Goal: Transaction & Acquisition: Purchase product/service

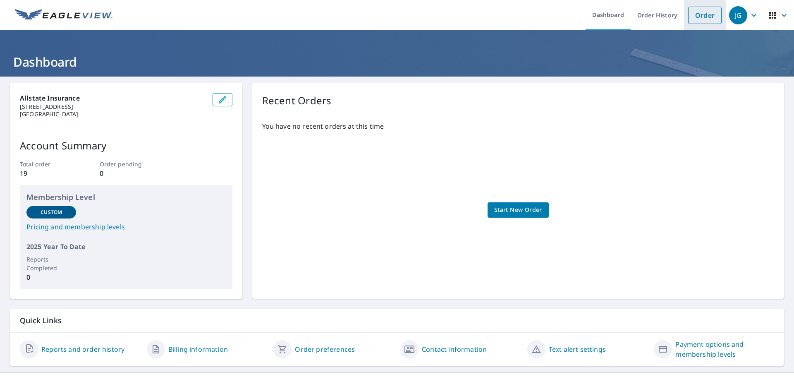
click at [710, 10] on link "Order" at bounding box center [704, 15] width 33 height 17
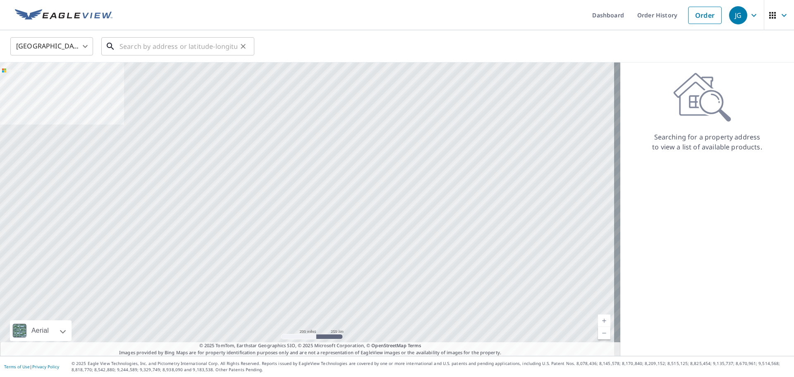
click at [146, 48] on input "text" at bounding box center [178, 46] width 118 height 23
paste input "[STREET_ADDRESS]"
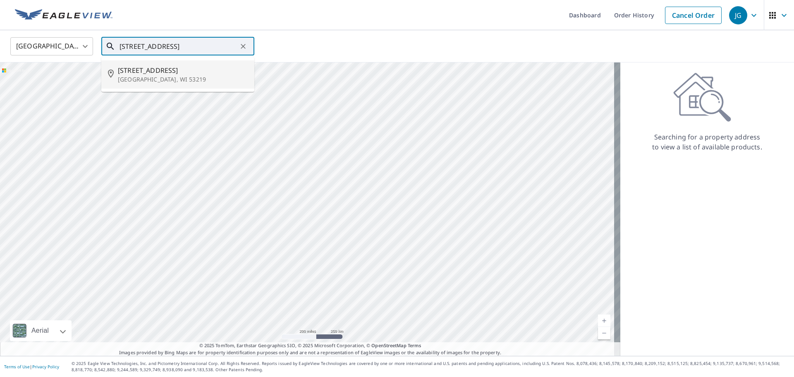
click at [197, 71] on span "[STREET_ADDRESS]" at bounding box center [183, 70] width 130 height 10
type input "[STREET_ADDRESS]"
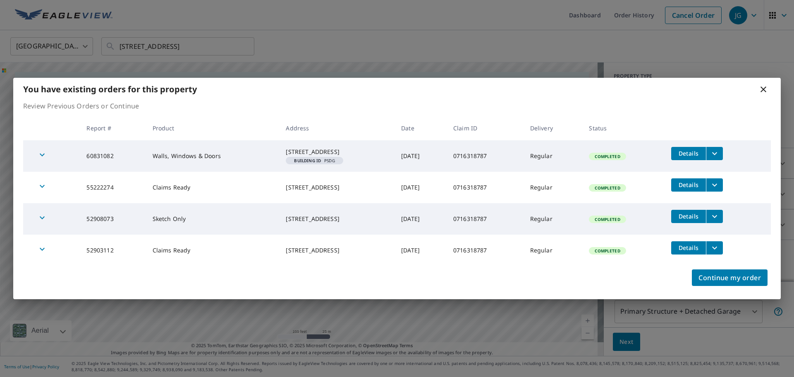
click at [763, 87] on icon at bounding box center [763, 89] width 10 height 10
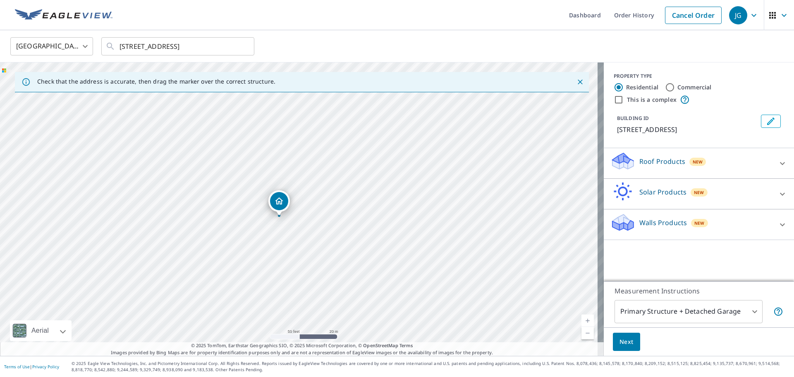
click at [716, 223] on div "Walls Products New" at bounding box center [691, 224] width 162 height 24
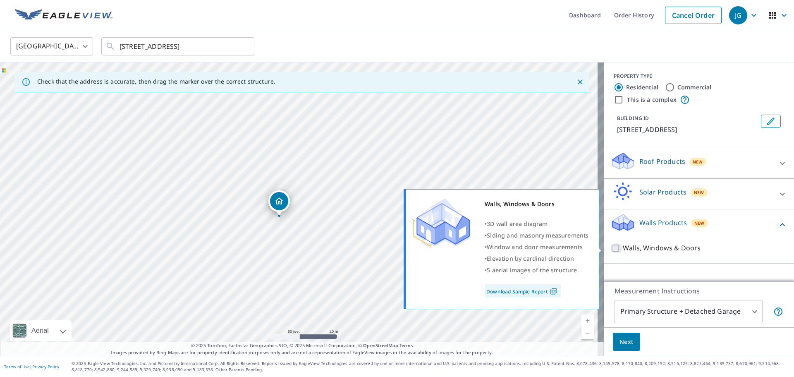
click at [610, 247] on input "Walls, Windows & Doors" at bounding box center [616, 248] width 12 height 10
checkbox input "true"
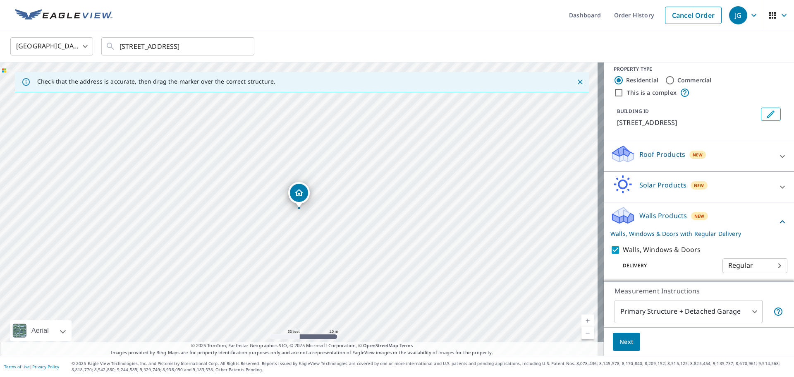
scroll to position [9, 0]
click at [745, 312] on body "JG JG Dashboard Order History Cancel Order JG United States [GEOGRAPHIC_DATA] ​…" at bounding box center [397, 188] width 794 height 377
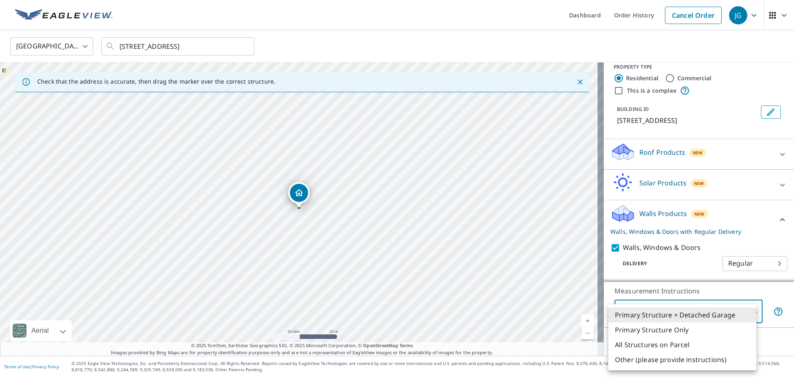
click at [772, 284] on div at bounding box center [397, 188] width 794 height 377
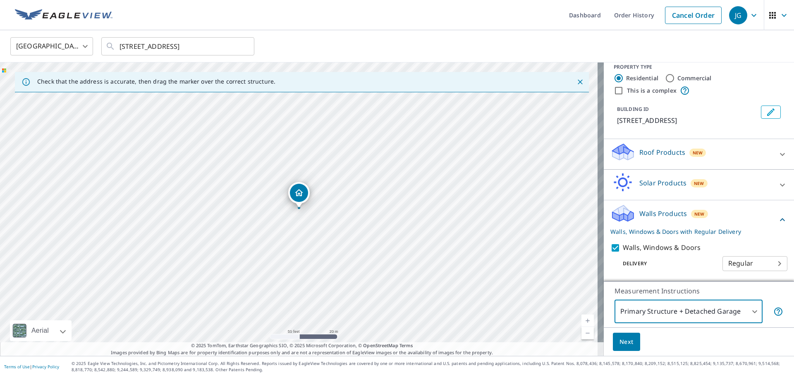
click at [625, 344] on span "Next" at bounding box center [626, 342] width 14 height 10
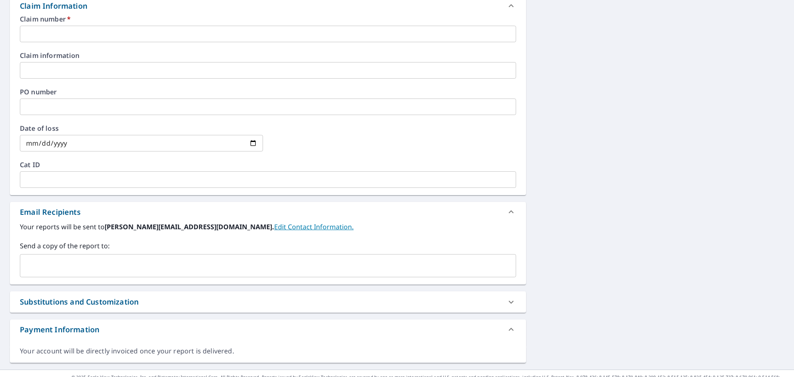
scroll to position [318, 0]
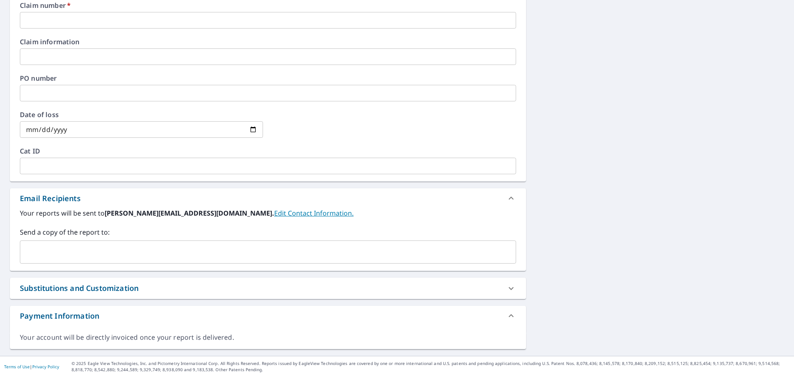
click at [487, 290] on div "Substitutions and Customization" at bounding box center [260, 287] width 481 height 11
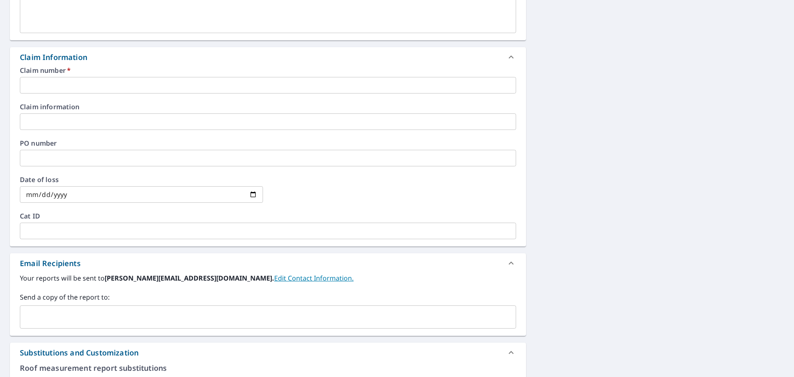
scroll to position [372, 0]
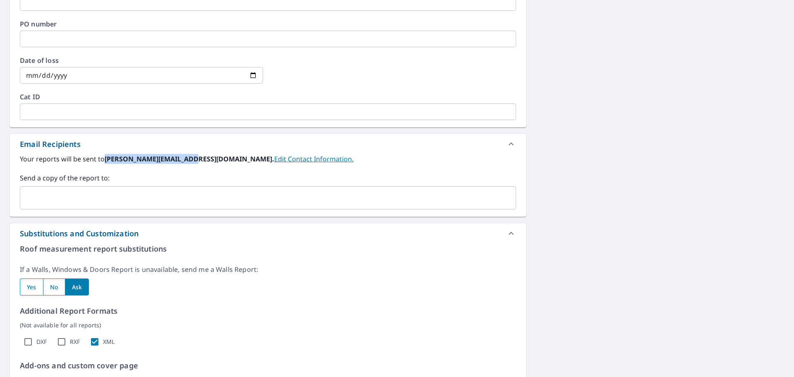
drag, startPoint x: 103, startPoint y: 160, endPoint x: 186, endPoint y: 159, distance: 82.7
click at [186, 159] on label "Your reports will be sent to [PERSON_NAME][EMAIL_ADDRESS][DOMAIN_NAME]. Edit Co…" at bounding box center [268, 159] width 496 height 10
